Goal: Transaction & Acquisition: Purchase product/service

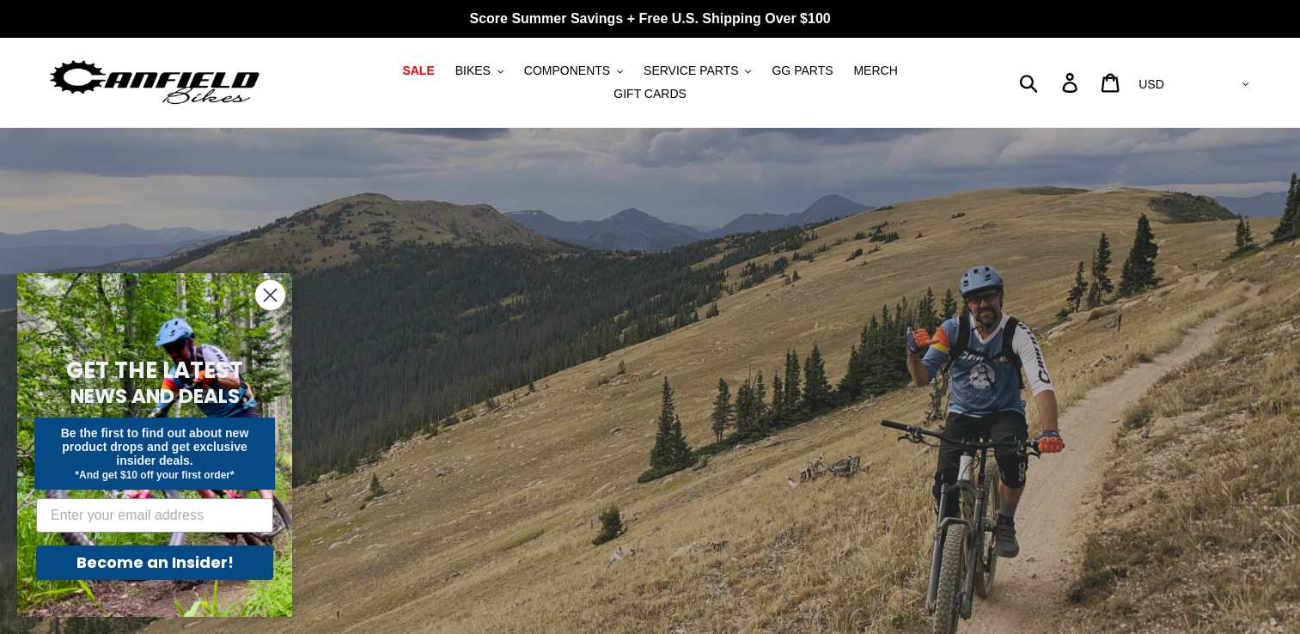
click at [267, 298] on icon "Close dialog" at bounding box center [271, 296] width 12 height 12
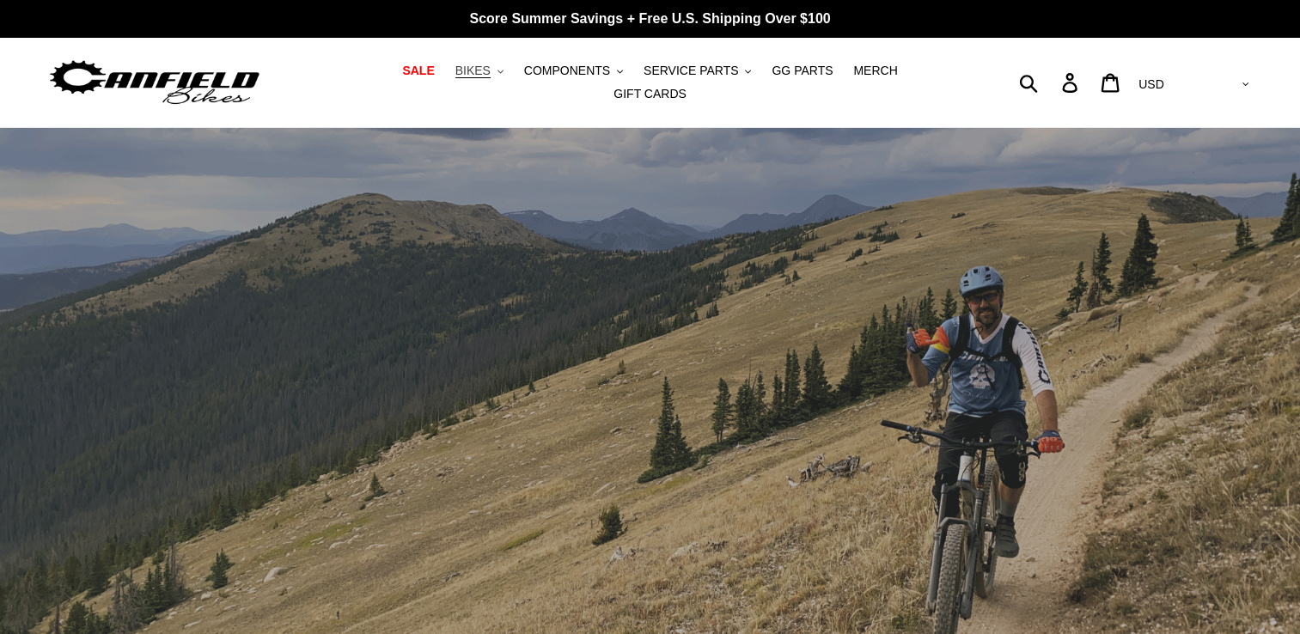
click at [455, 78] on span "BIKES" at bounding box center [472, 71] width 35 height 15
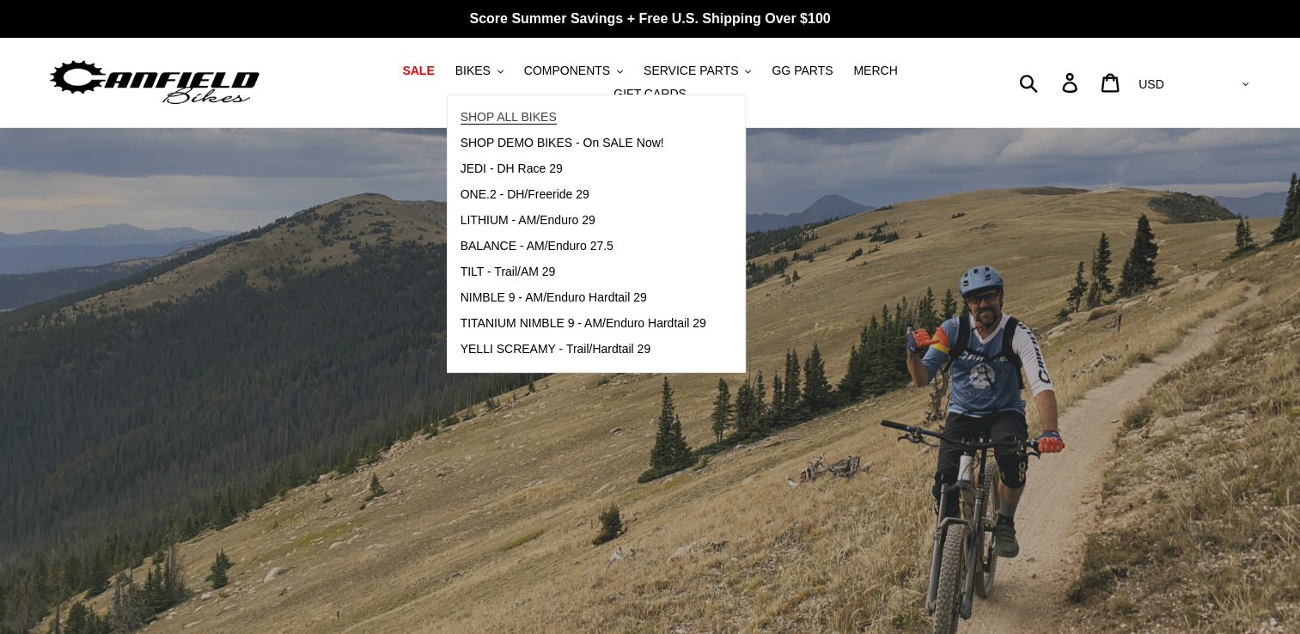
click at [468, 119] on span "SHOP ALL BIKES" at bounding box center [508, 117] width 96 height 15
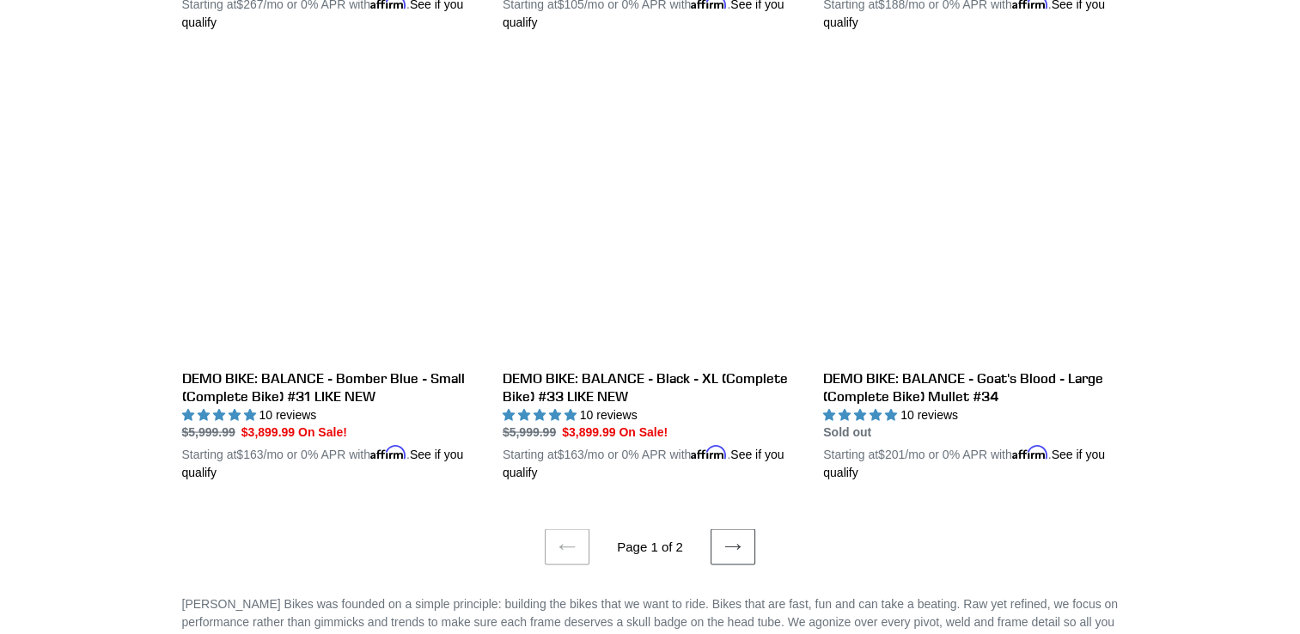
scroll to position [3603, 0]
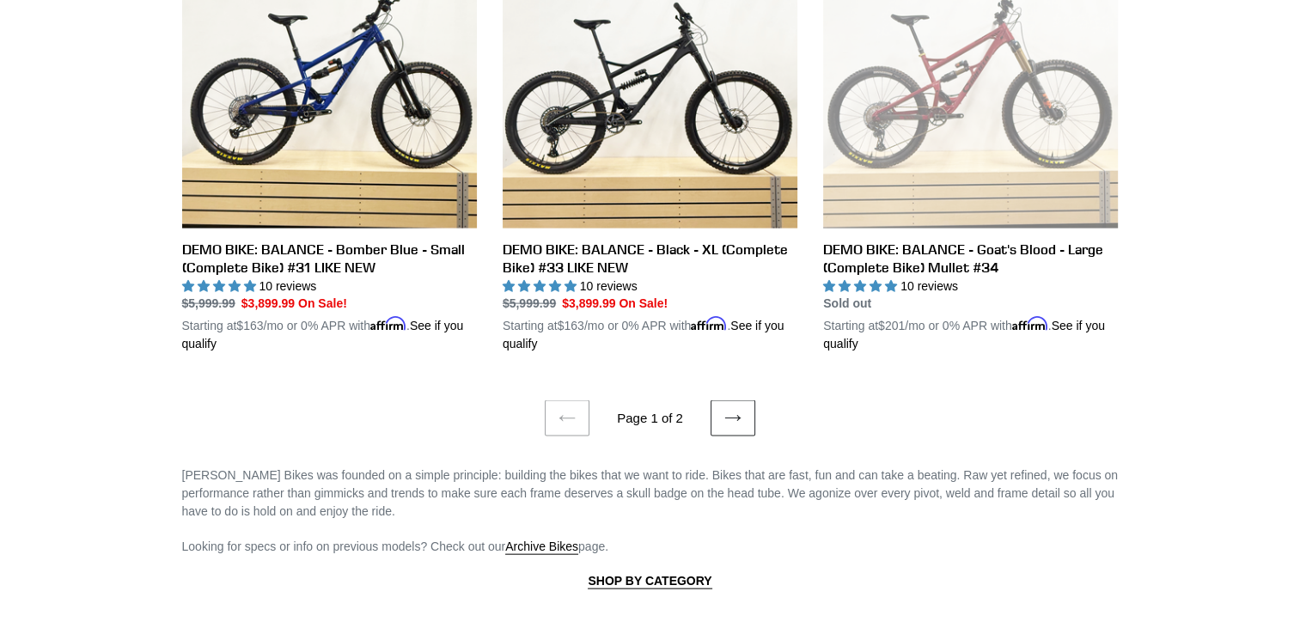
click at [737, 410] on icon at bounding box center [732, 418] width 17 height 17
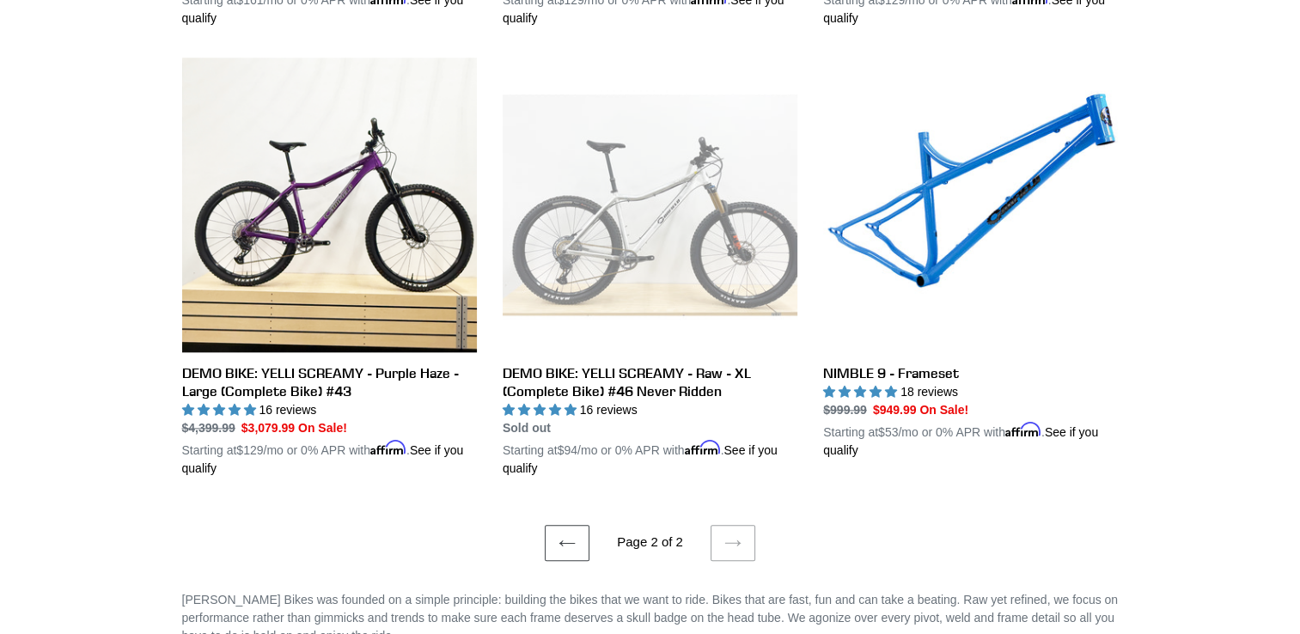
scroll to position [1820, 0]
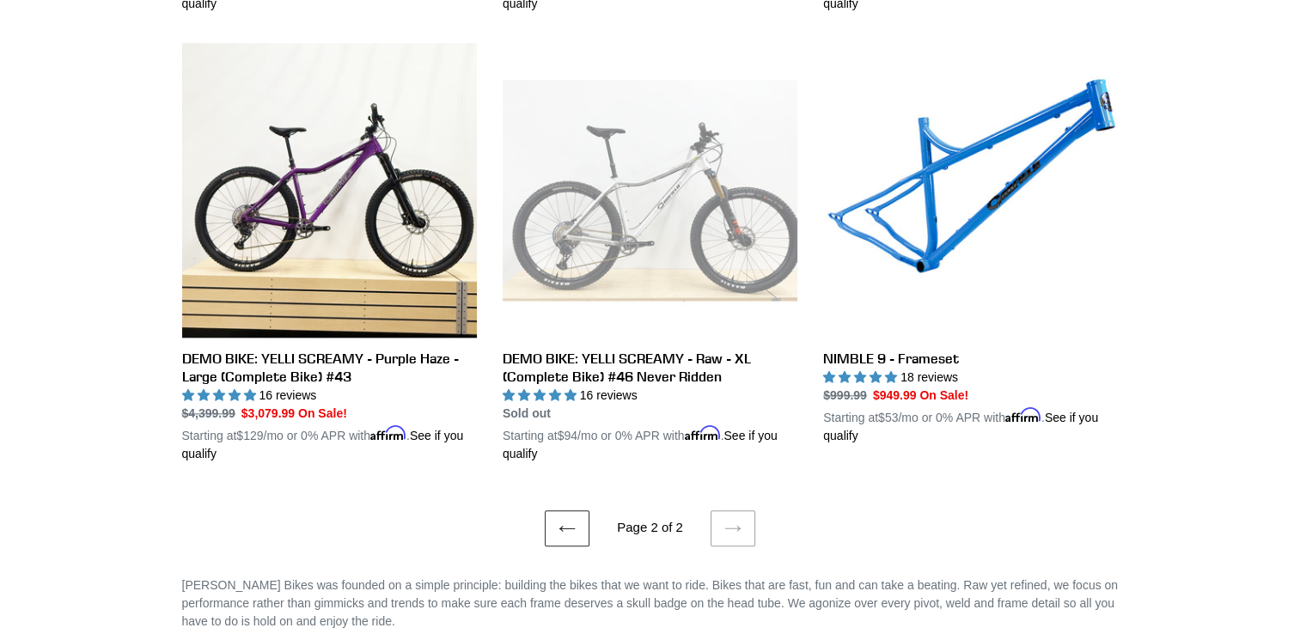
click at [562, 525] on icon at bounding box center [566, 528] width 15 height 6
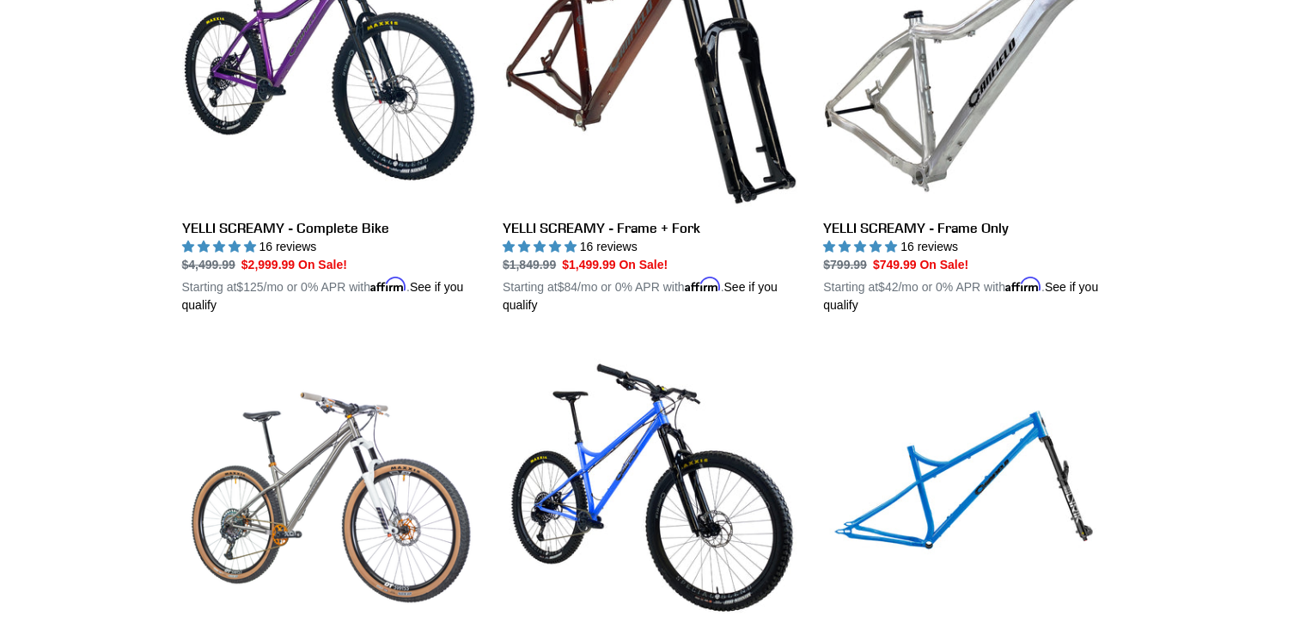
scroll to position [1296, 0]
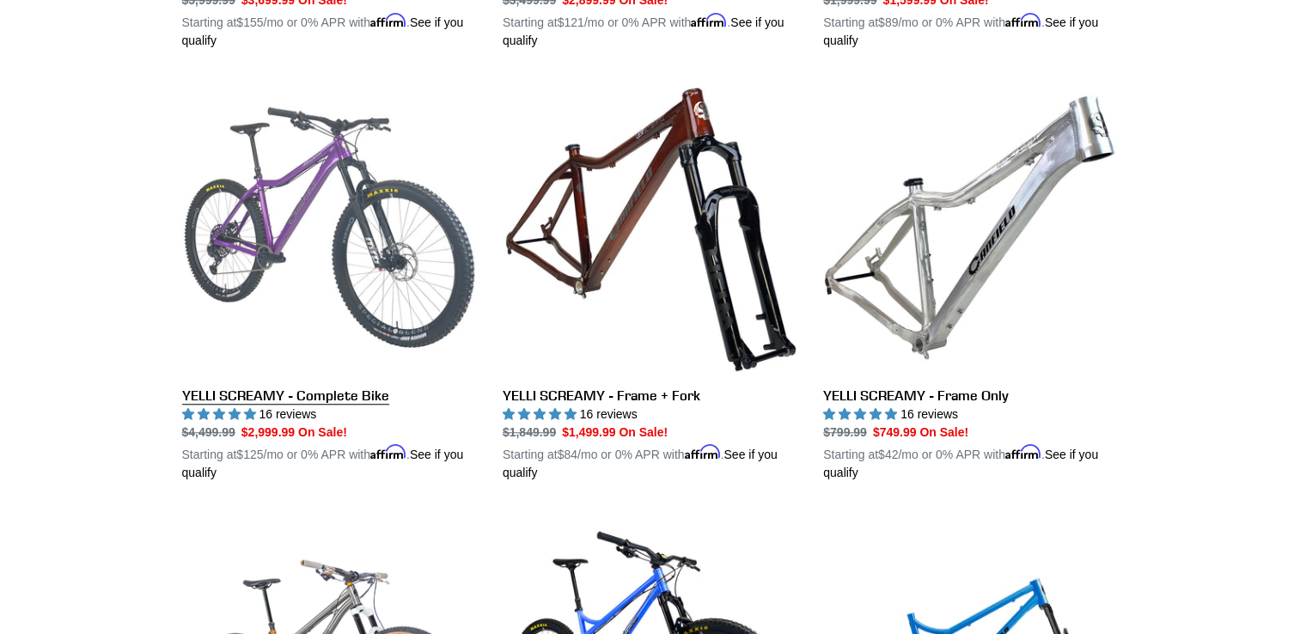
click at [412, 222] on link "YELLI SCREAMY - Complete Bike" at bounding box center [329, 281] width 295 height 402
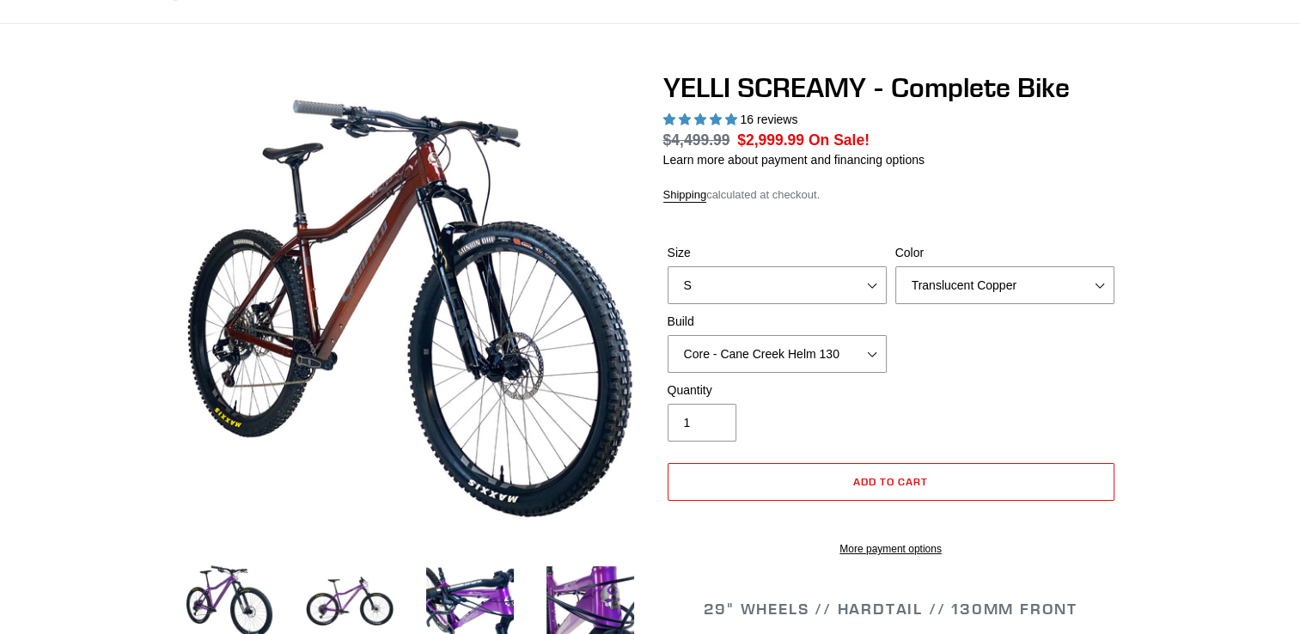
scroll to position [211, 0]
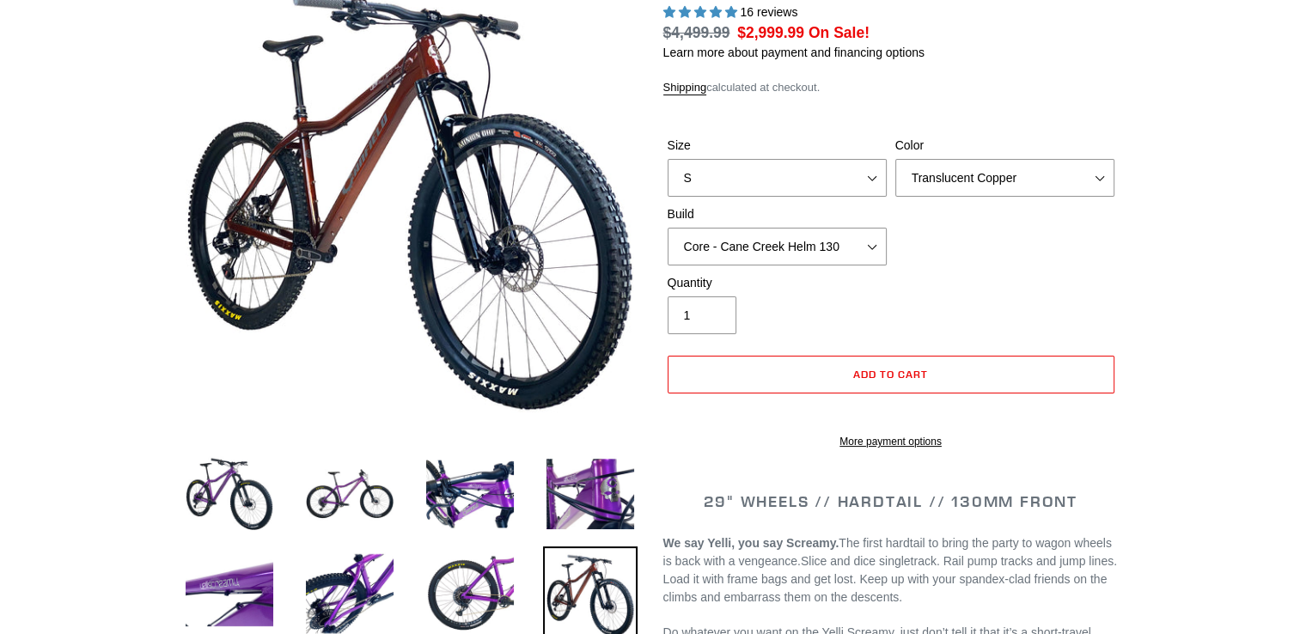
select select "highest-rating"
click at [857, 163] on div "Size S M L XL" at bounding box center [777, 167] width 228 height 60
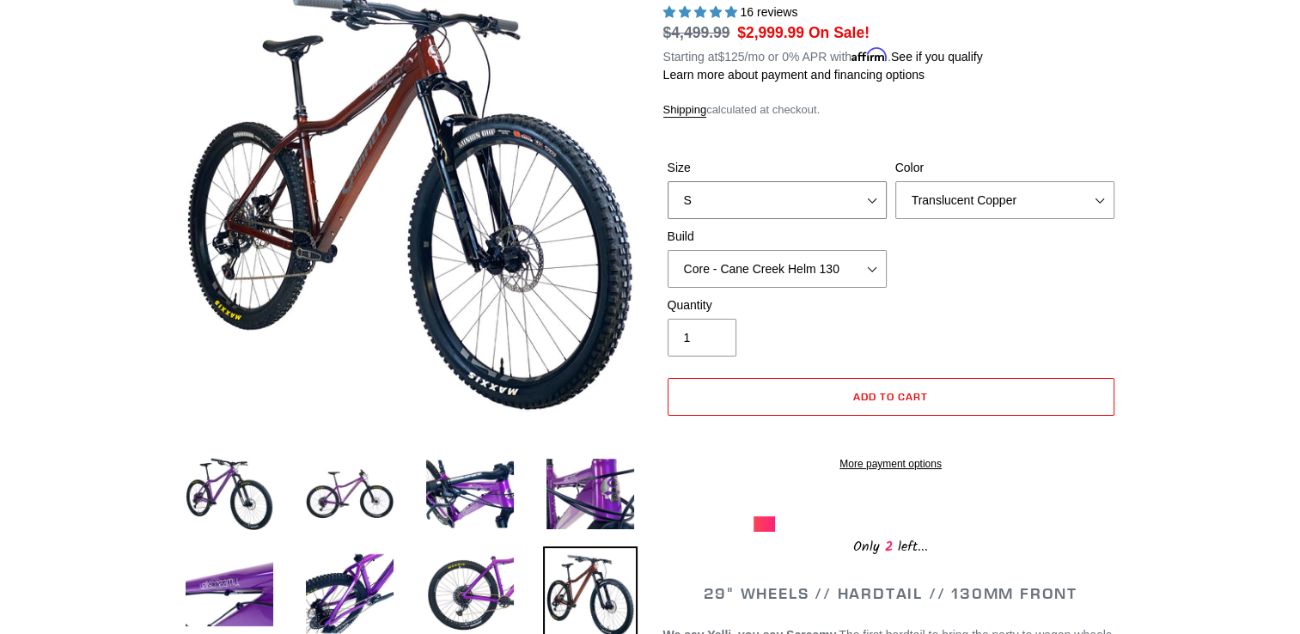
select select "XL"
click at [668, 181] on select "S M L XL" at bounding box center [777, 200] width 219 height 38
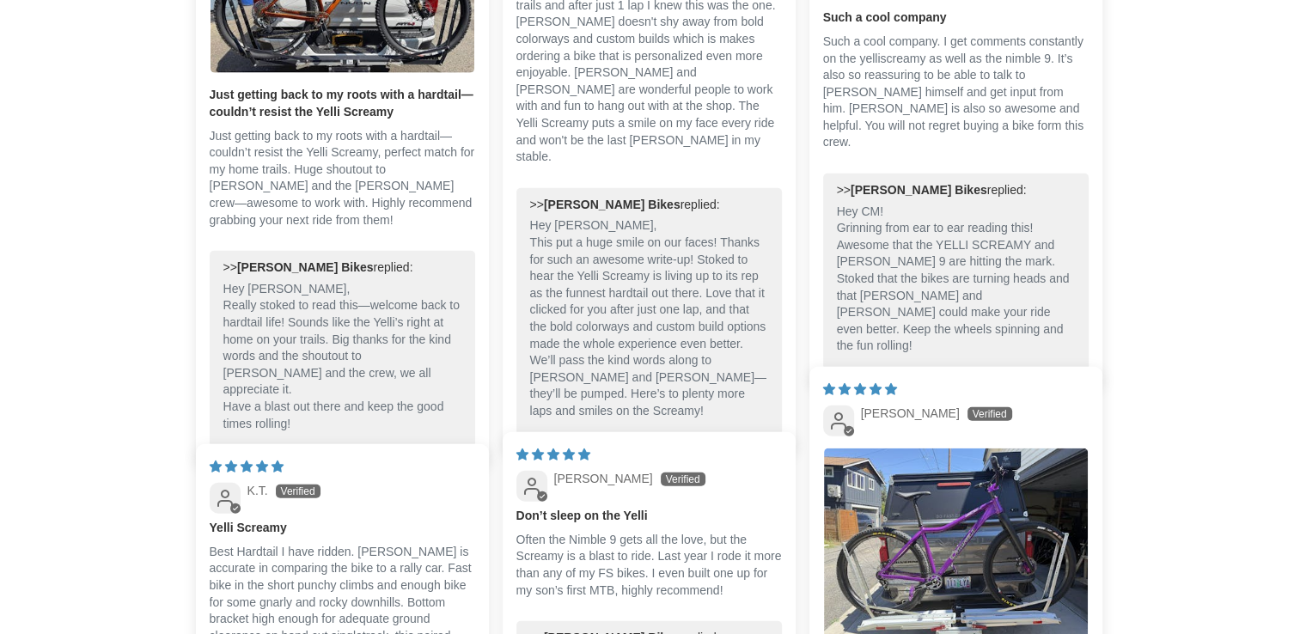
scroll to position [4331, 0]
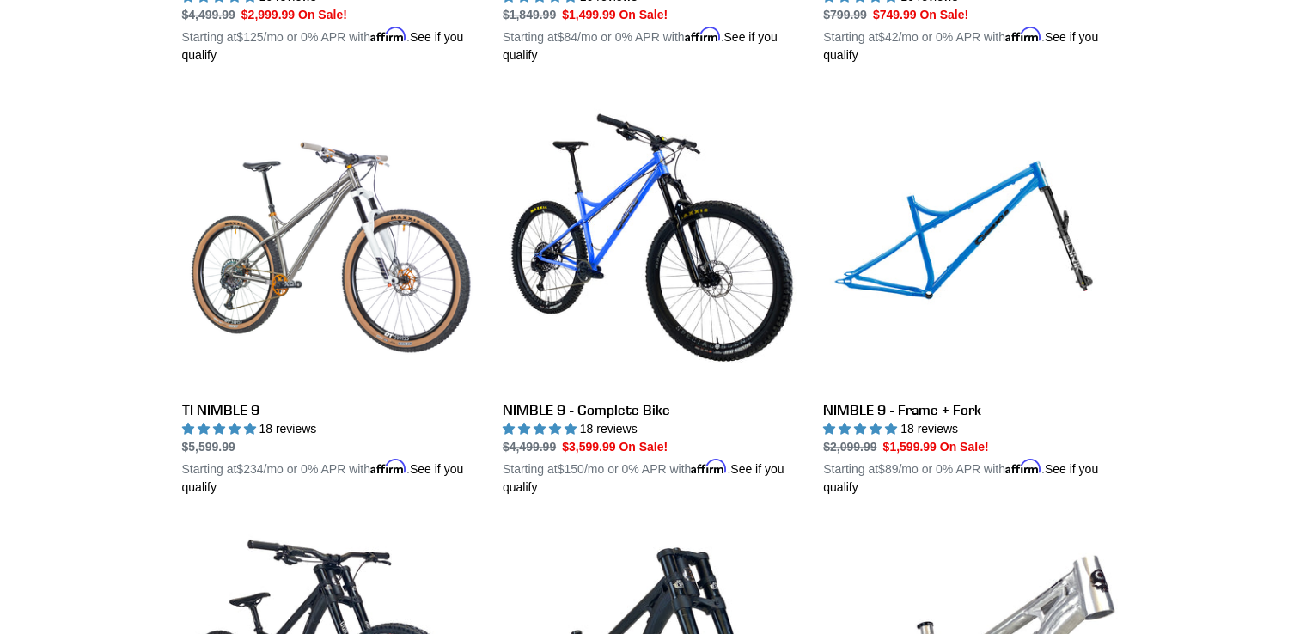
scroll to position [1753, 0]
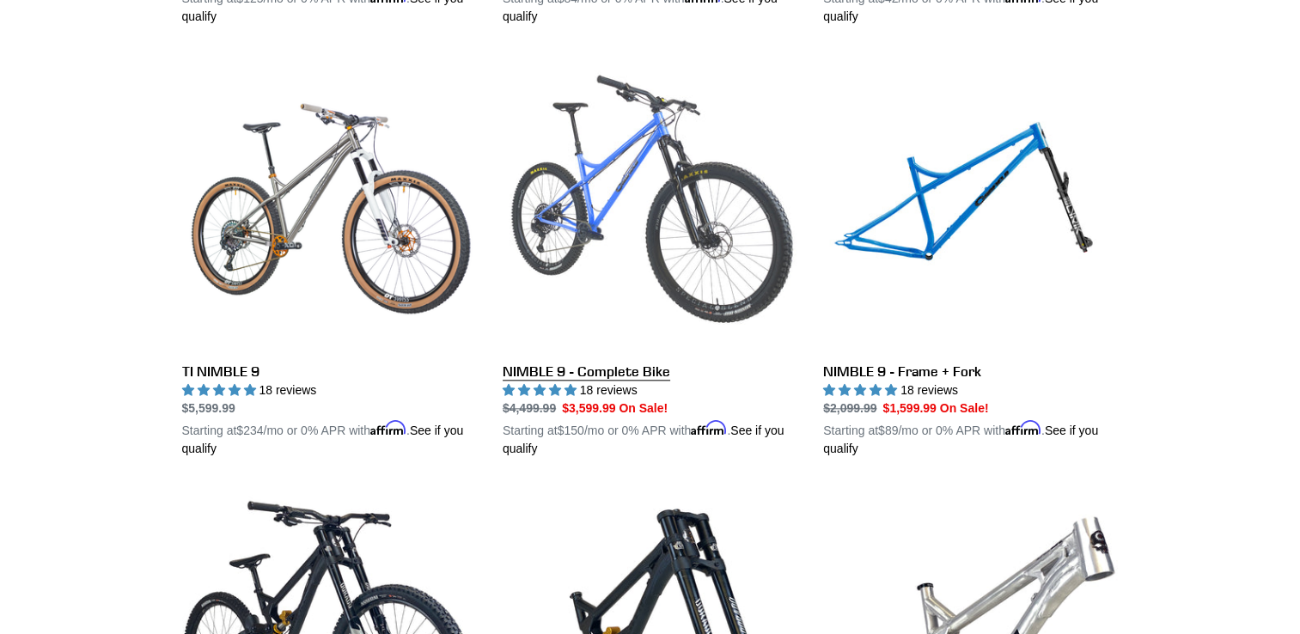
click at [670, 168] on link "NIMBLE 9 - Complete Bike" at bounding box center [650, 257] width 295 height 402
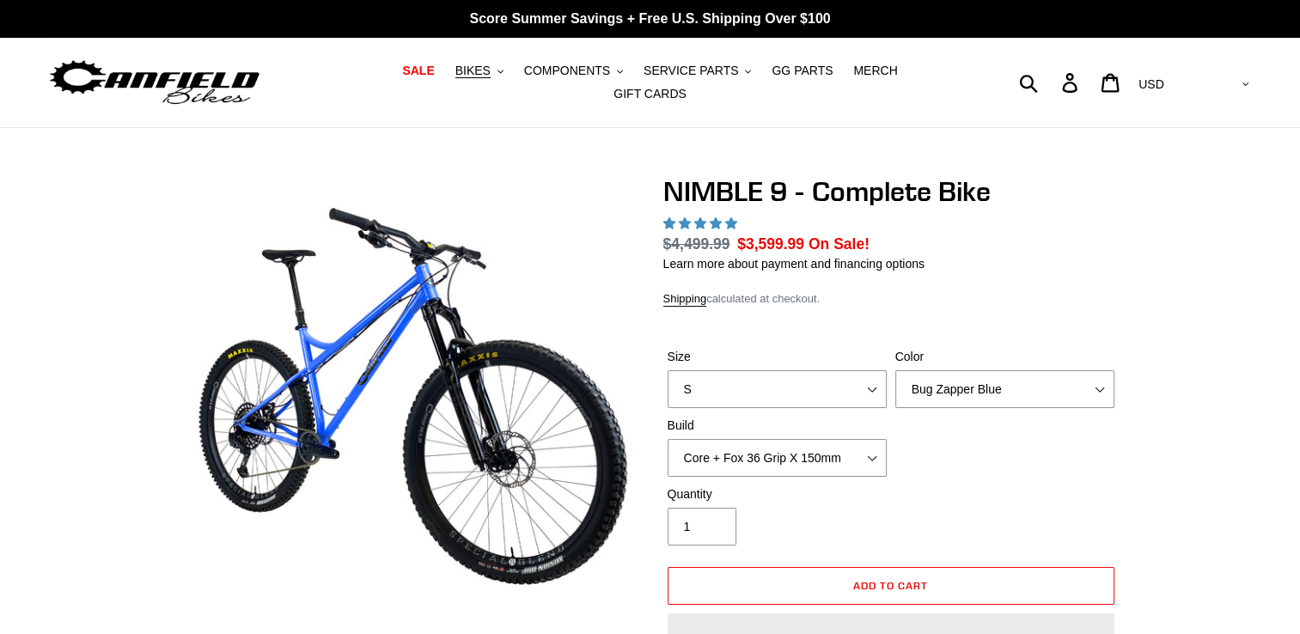
select select "highest-rating"
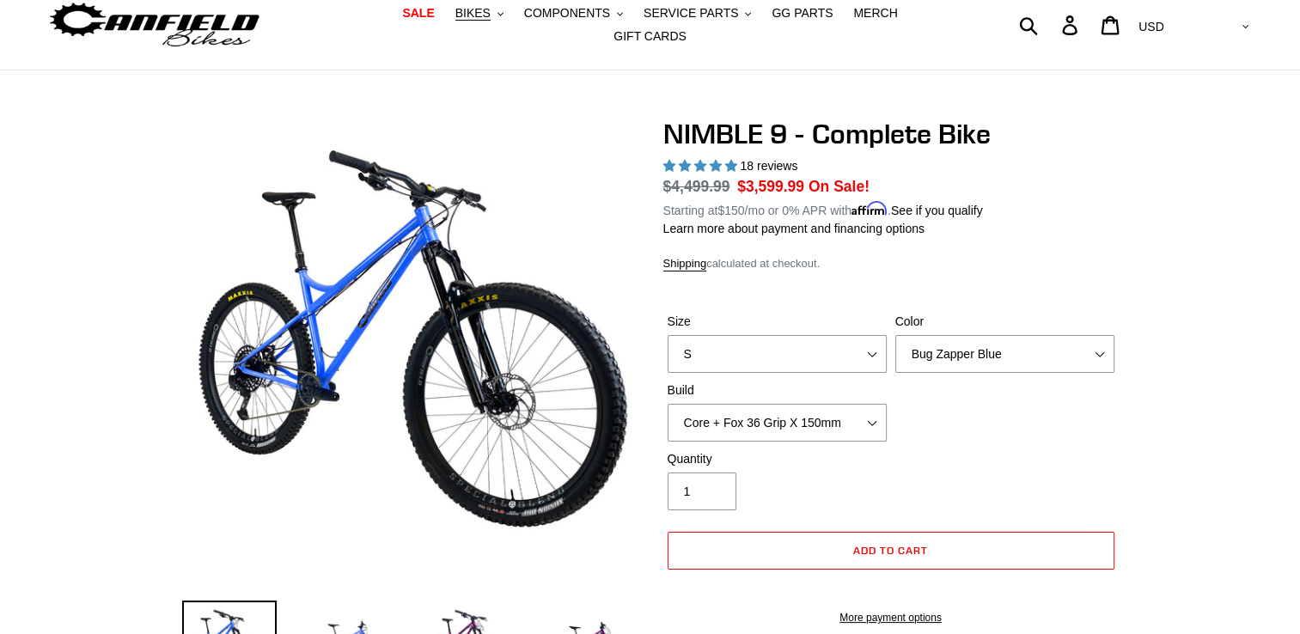
scroll to position [199, 0]
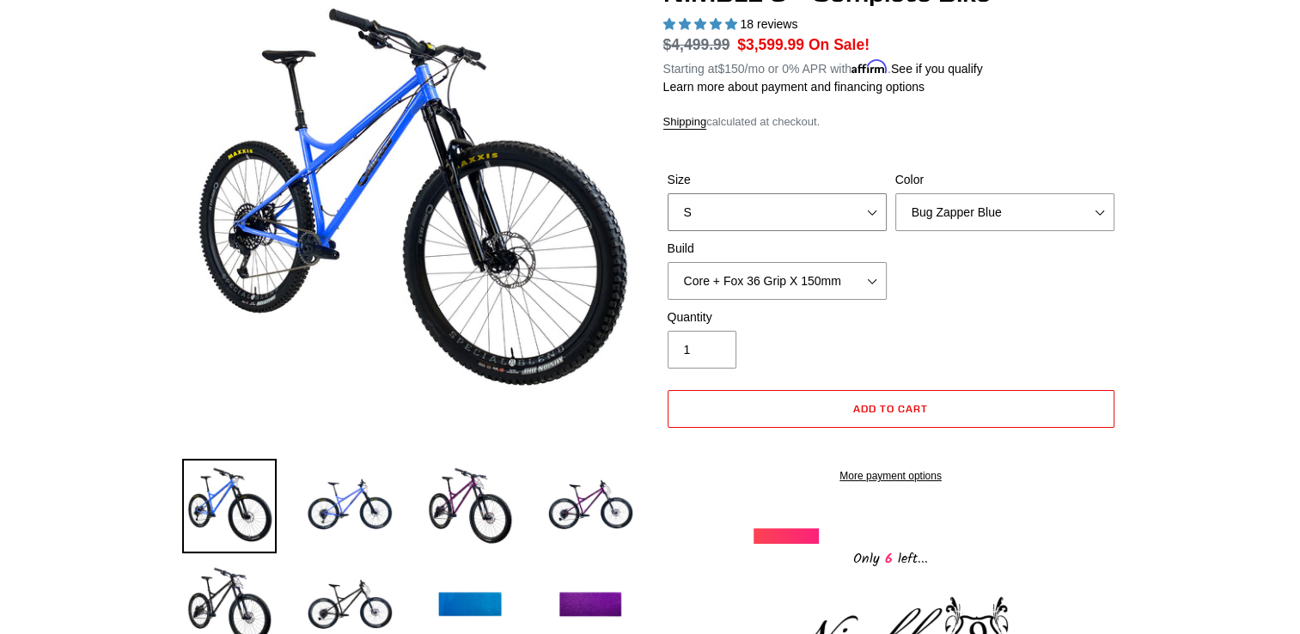
click at [766, 201] on select "S M L XL" at bounding box center [777, 212] width 219 height 38
select select "XL"
click at [668, 193] on select "S M L XL" at bounding box center [777, 212] width 219 height 38
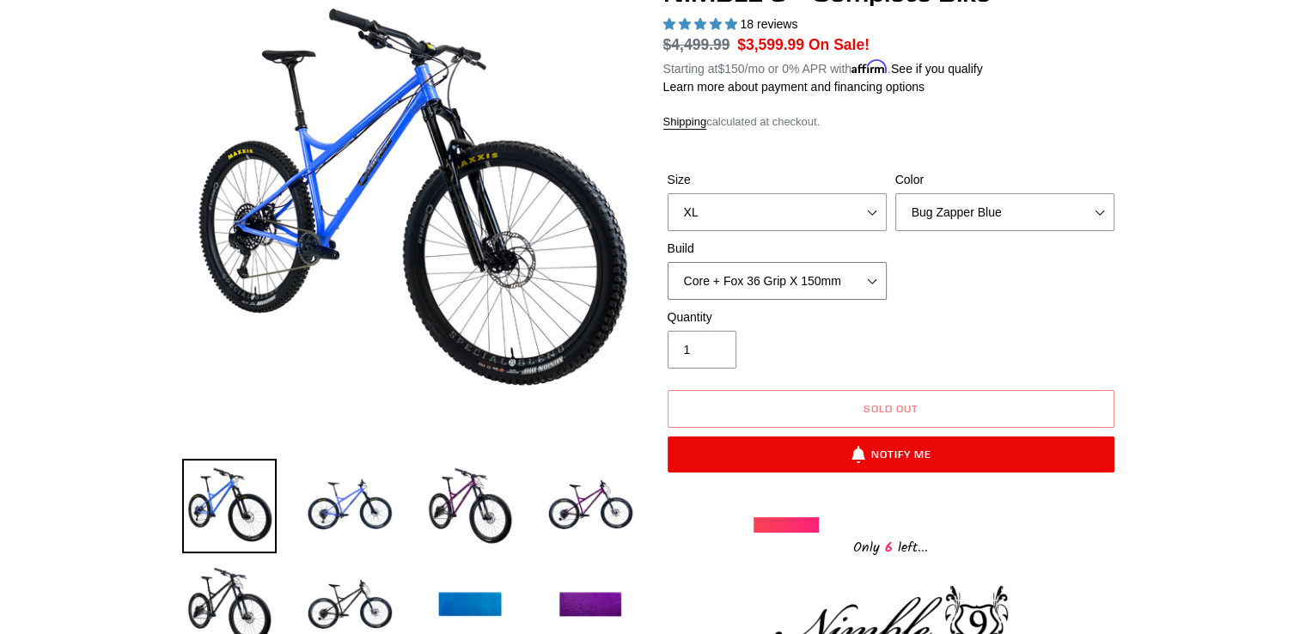
click at [810, 285] on select "Core + Fox 36 Grip X 150mm Pro + Fox 36 Grip X 150mm Core + RockShox Lyrik Ulti…" at bounding box center [777, 281] width 219 height 38
click at [986, 204] on select "Bug Zapper Blue Purple Haze - Sold Out Galaxy Black" at bounding box center [1004, 212] width 219 height 38
select select "Galaxy Black"
click at [895, 193] on select "Bug Zapper Blue Purple Haze - Sold Out Galaxy Black" at bounding box center [1004, 212] width 219 height 38
